Goal: Information Seeking & Learning: Learn about a topic

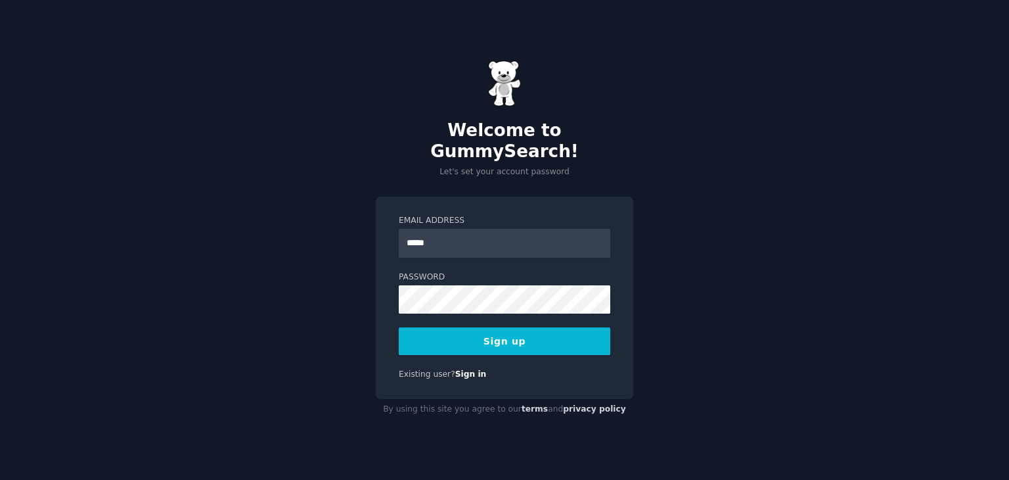
type input "**********"
click at [537, 327] on button "Sign up" at bounding box center [505, 341] width 212 height 28
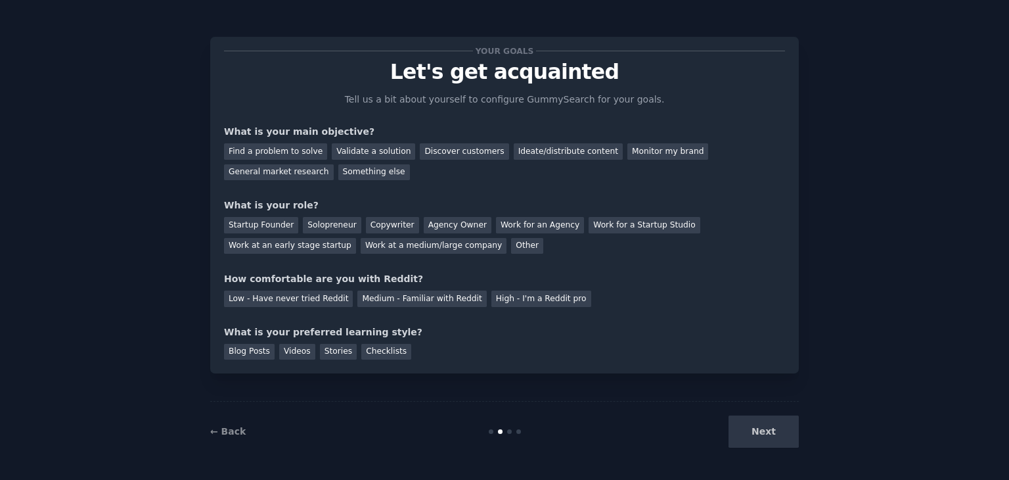
click at [771, 438] on div "Next" at bounding box center [700, 431] width 196 height 32
click at [355, 146] on div "Validate a solution" at bounding box center [373, 151] width 83 height 16
click at [370, 220] on div "Copywriter" at bounding box center [392, 225] width 53 height 16
click at [511, 248] on div "Other" at bounding box center [527, 246] width 32 height 16
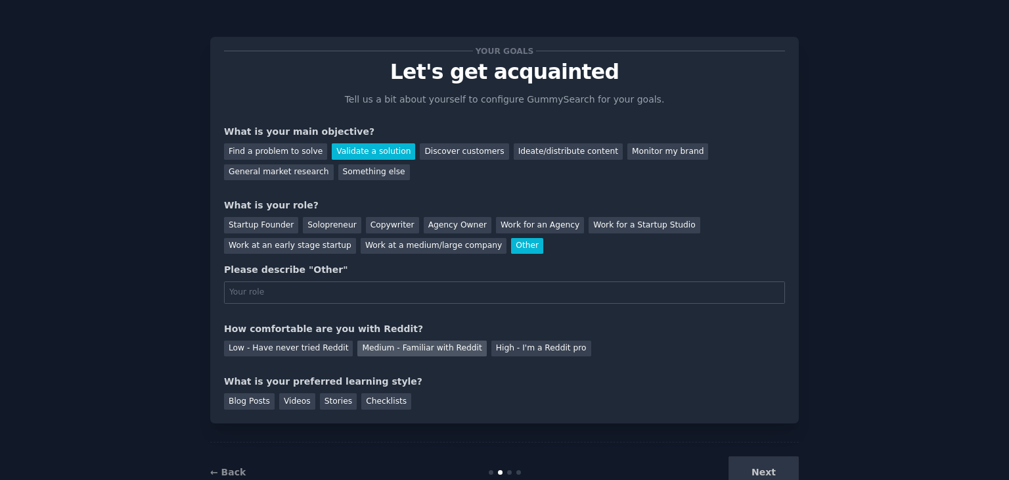
click at [372, 344] on div "Medium - Familiar with Reddit" at bounding box center [421, 348] width 129 height 16
click at [374, 403] on div "Checklists" at bounding box center [386, 401] width 50 height 16
click at [750, 461] on div "Next" at bounding box center [700, 472] width 196 height 32
click at [761, 468] on div "Next" at bounding box center [700, 472] width 196 height 32
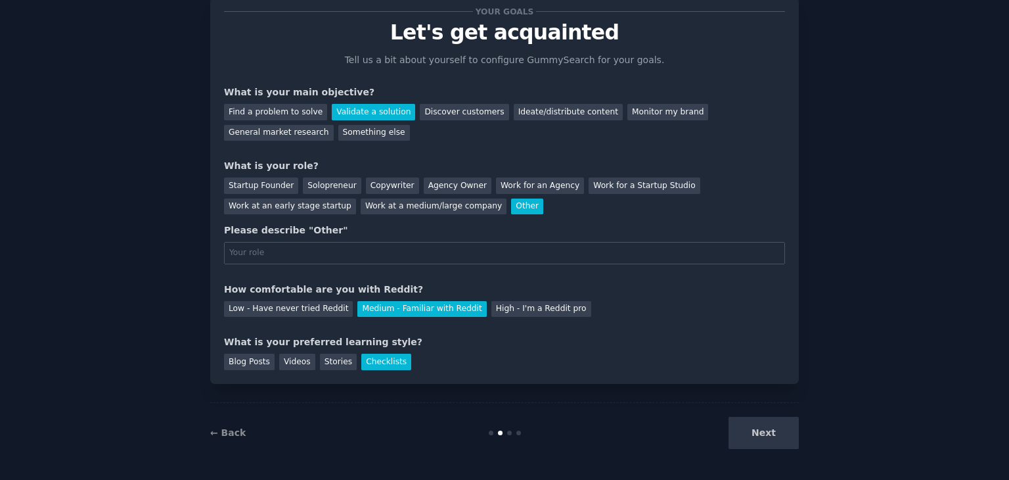
click at [759, 422] on div "Next" at bounding box center [700, 432] width 196 height 32
click at [568, 261] on input "text" at bounding box center [504, 253] width 561 height 22
click at [496, 184] on div "Work for an Agency" at bounding box center [540, 185] width 88 height 16
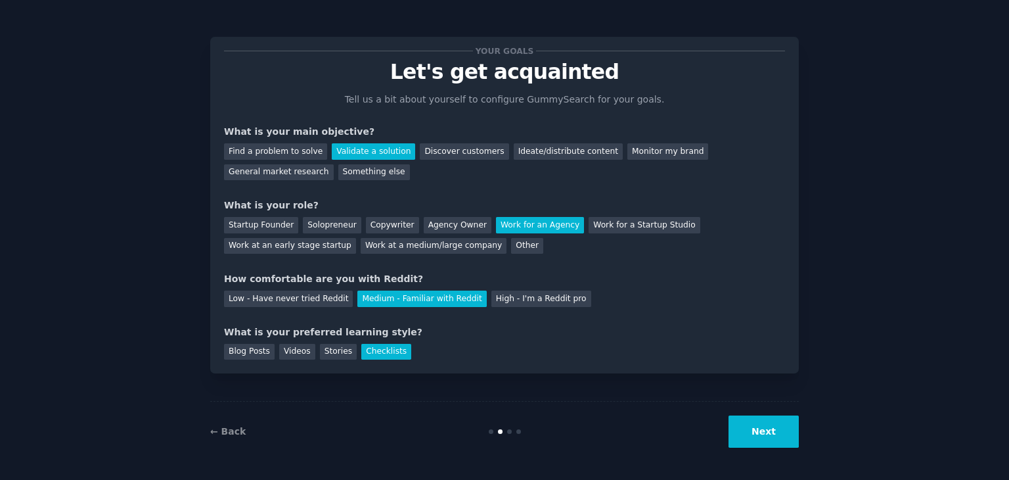
click at [760, 429] on button "Next" at bounding box center [764, 431] width 70 height 32
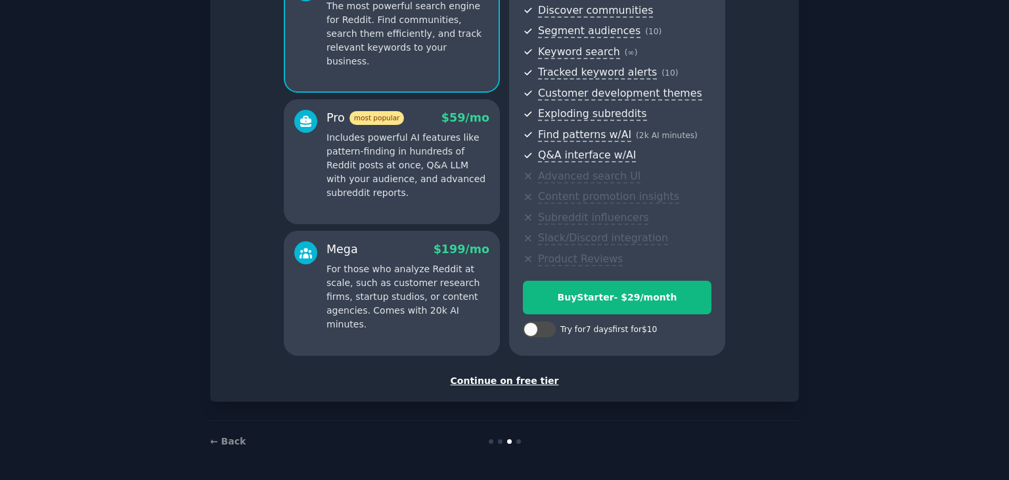
scroll to position [149, 0]
click at [533, 379] on div "Continue on free tier" at bounding box center [504, 381] width 561 height 14
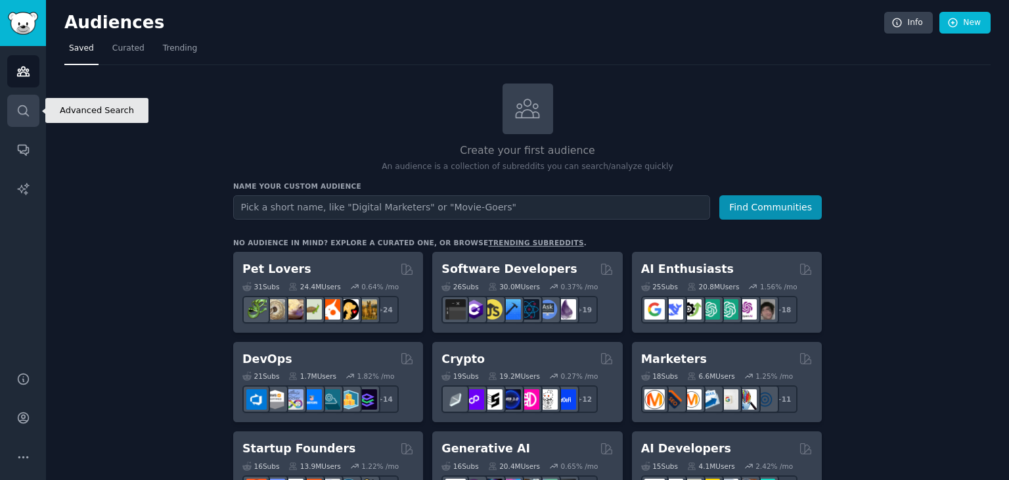
click at [23, 102] on link "Search" at bounding box center [23, 111] width 32 height 32
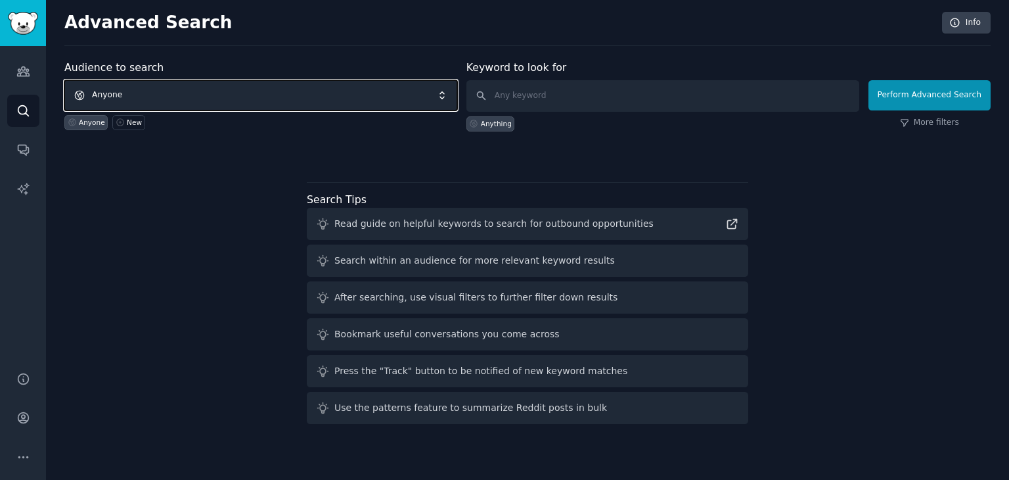
click at [264, 93] on span "Anyone" at bounding box center [260, 95] width 393 height 30
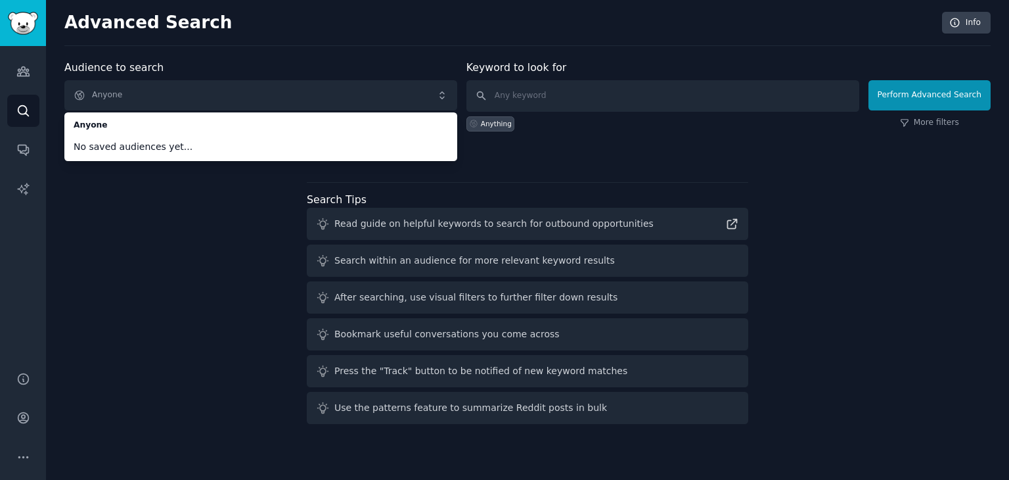
click at [215, 219] on div "Audience to search Anyone Anyone No saved audiences yet... Anyone New Keyword t…" at bounding box center [527, 244] width 926 height 369
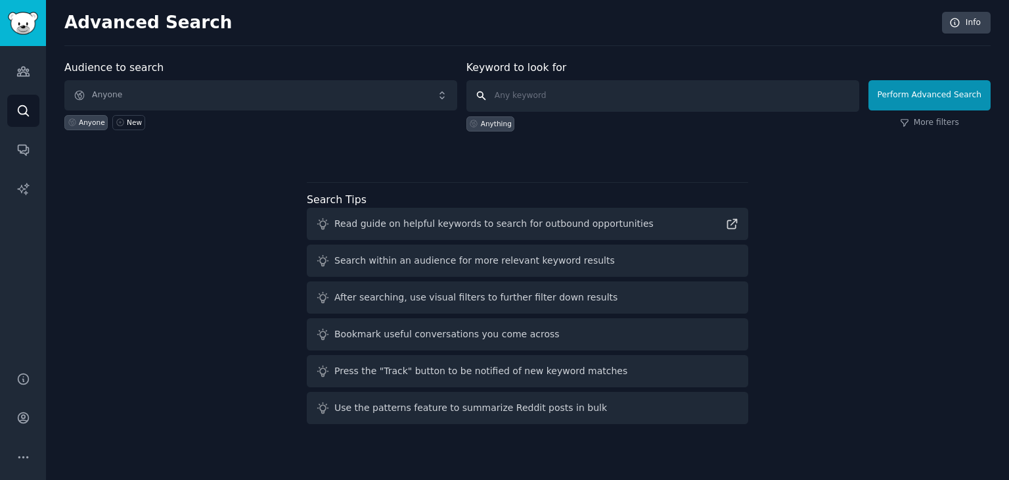
click at [523, 110] on input "text" at bounding box center [662, 96] width 393 height 32
click at [940, 94] on button "Perform Advanced Search" at bounding box center [929, 95] width 122 height 30
click at [935, 119] on link "More filters" at bounding box center [929, 123] width 59 height 12
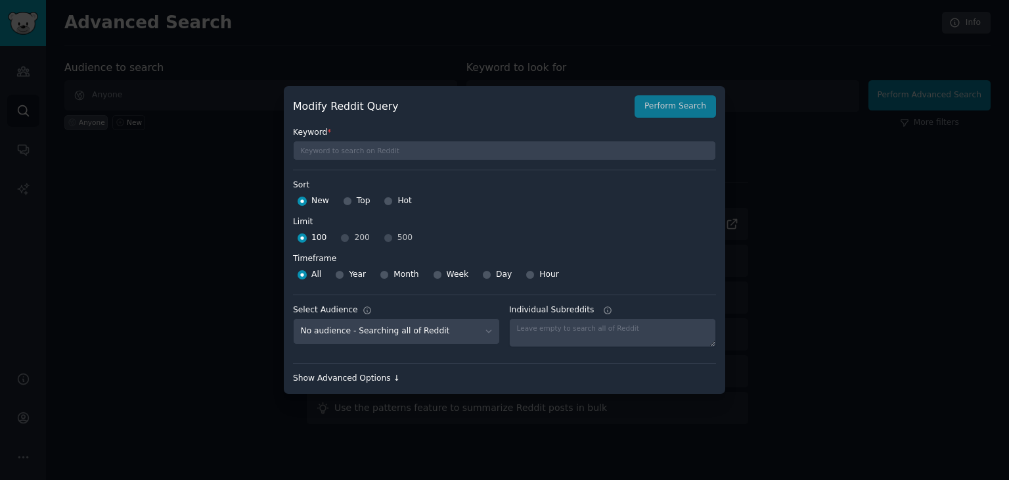
click at [373, 379] on div "Show Advanced Options ↓" at bounding box center [504, 378] width 423 height 12
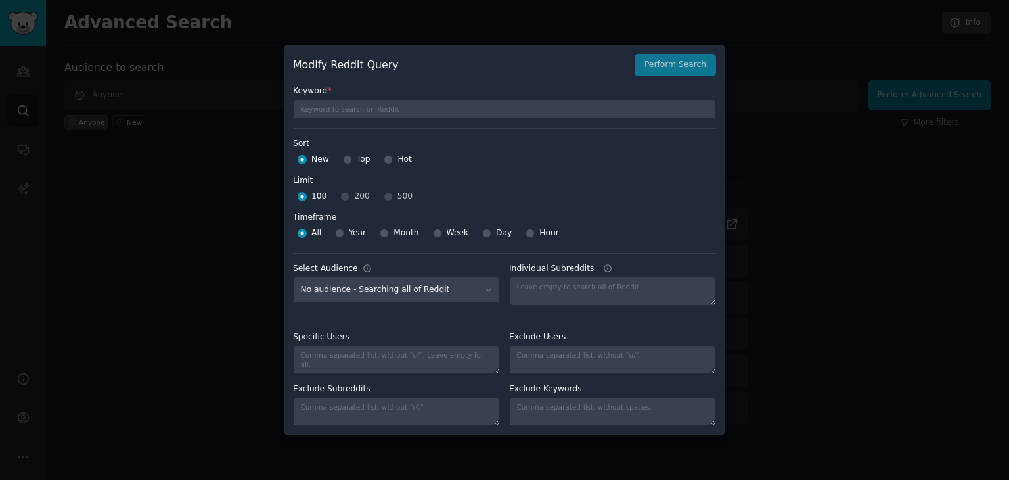
click at [355, 230] on span "Year" at bounding box center [357, 233] width 17 height 12
click at [344, 230] on input "Year" at bounding box center [339, 233] width 9 height 9
radio input "true"
